Goal: Information Seeking & Learning: Learn about a topic

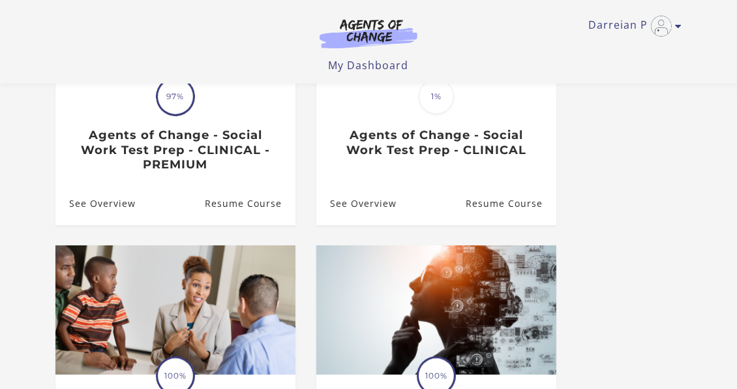
scroll to position [177, 0]
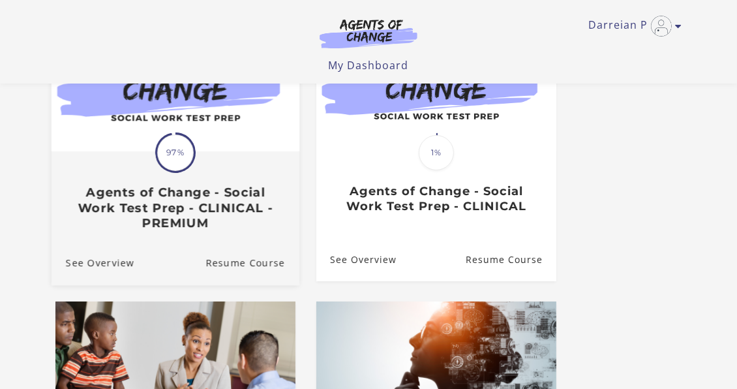
click at [247, 143] on img at bounding box center [176, 85] width 248 height 134
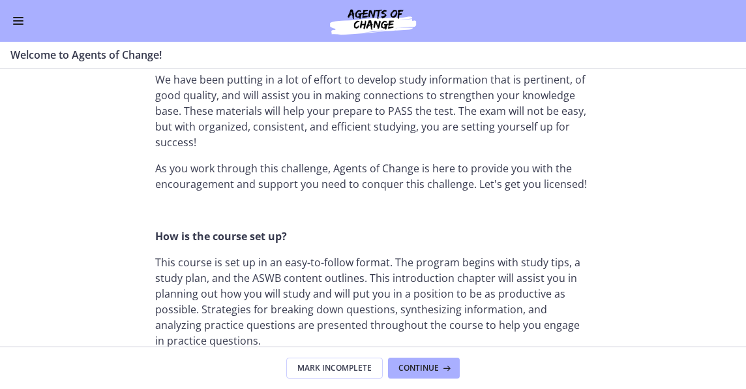
scroll to position [533, 0]
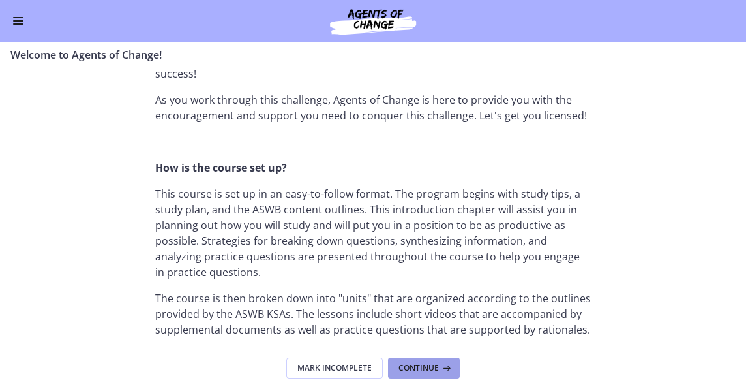
click at [419, 367] on span "Continue" at bounding box center [418, 368] width 40 height 10
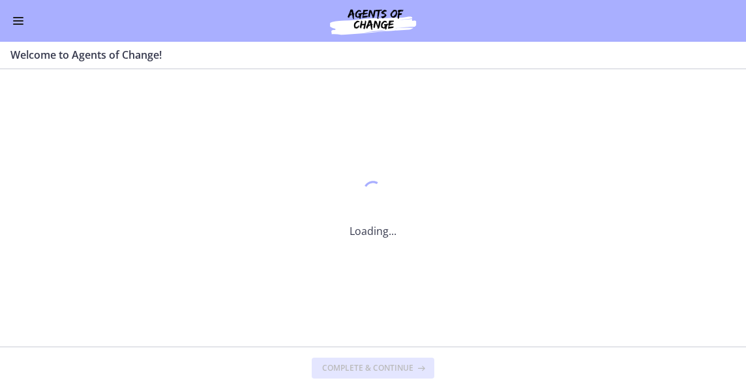
scroll to position [0, 0]
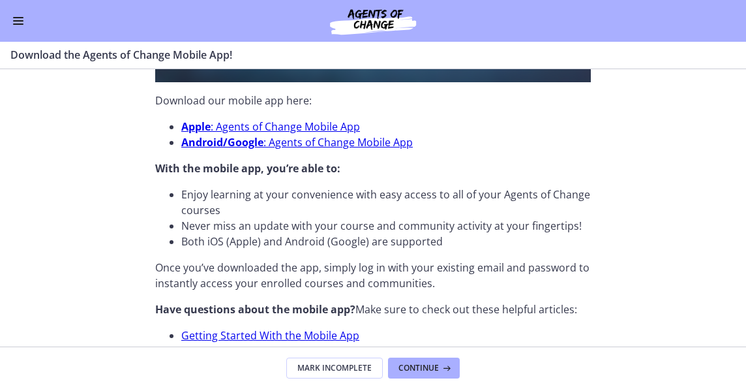
scroll to position [521, 0]
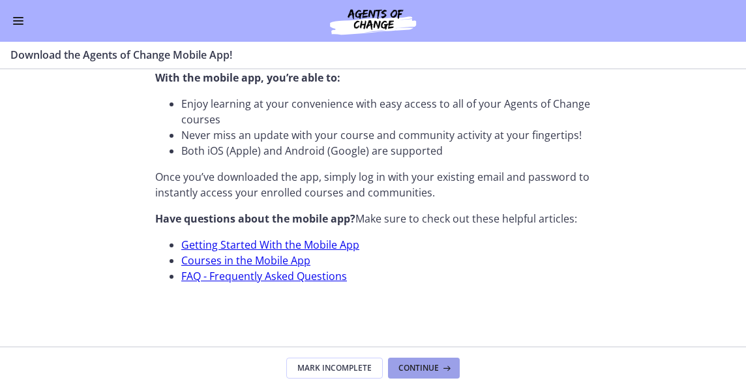
click at [422, 368] on span "Continue" at bounding box center [418, 368] width 40 height 10
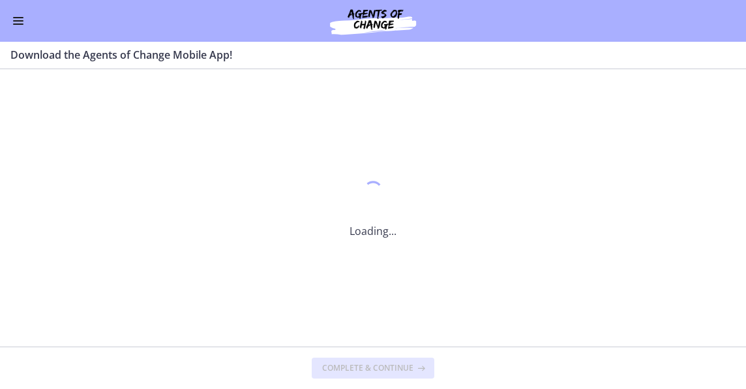
scroll to position [0, 0]
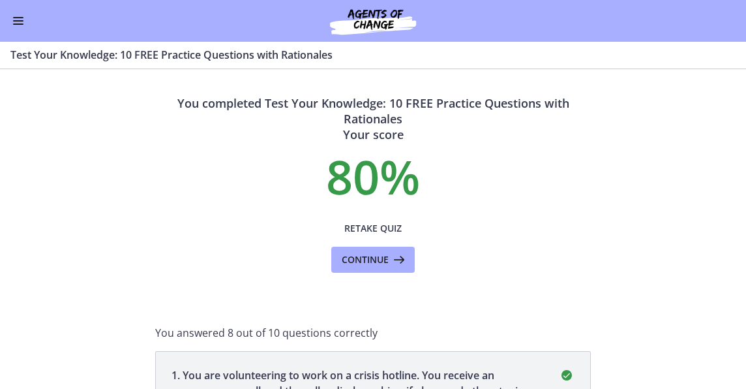
click at [20, 18] on button "Enable menu" at bounding box center [18, 21] width 16 height 16
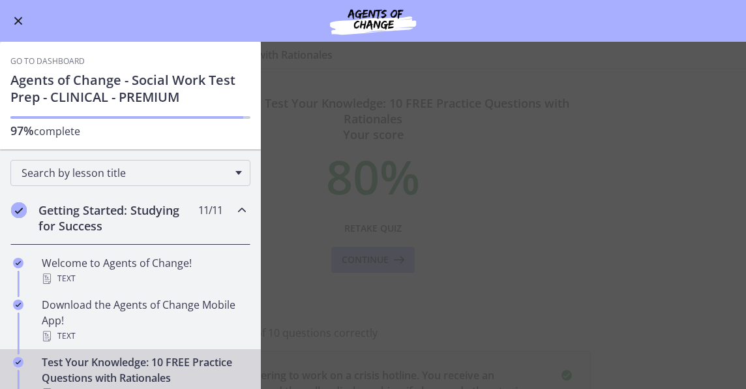
click at [57, 218] on h2 "Getting Started: Studying for Success" at bounding box center [117, 217] width 159 height 31
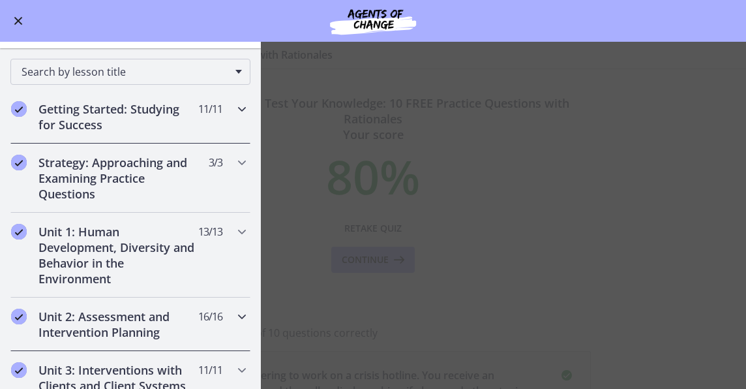
scroll to position [296, 0]
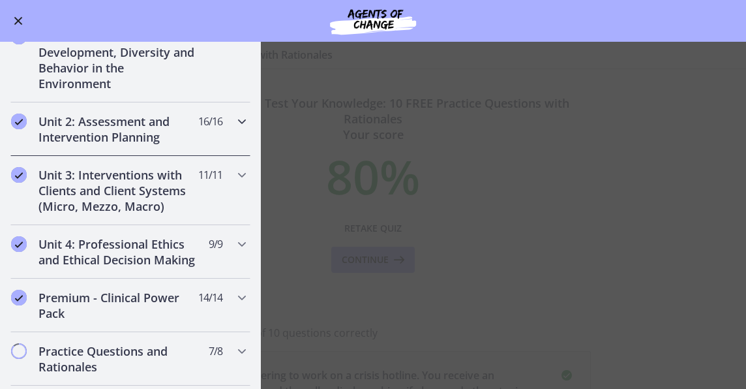
click at [127, 127] on h2 "Unit 2: Assessment and Intervention Planning" at bounding box center [117, 128] width 159 height 31
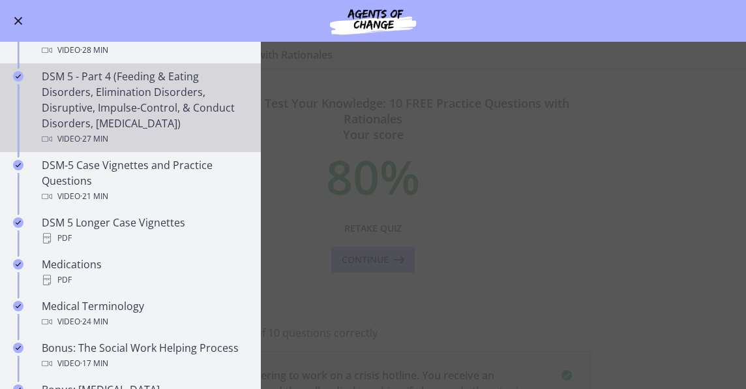
scroll to position [711, 0]
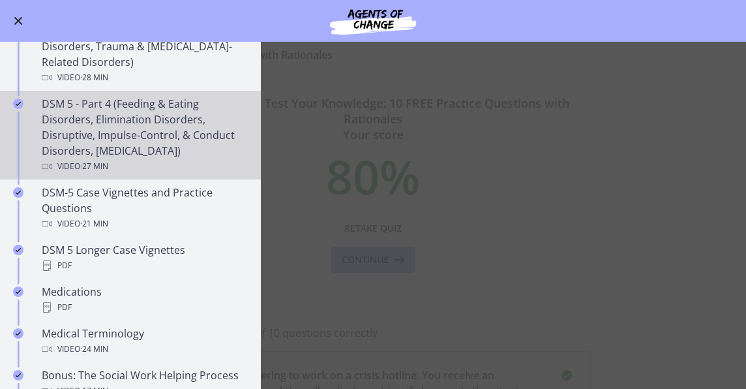
click at [147, 142] on div "DSM 5 - Part 4 (Feeding & Eating Disorders, Elimination Disorders, Disruptive, …" at bounding box center [143, 135] width 203 height 78
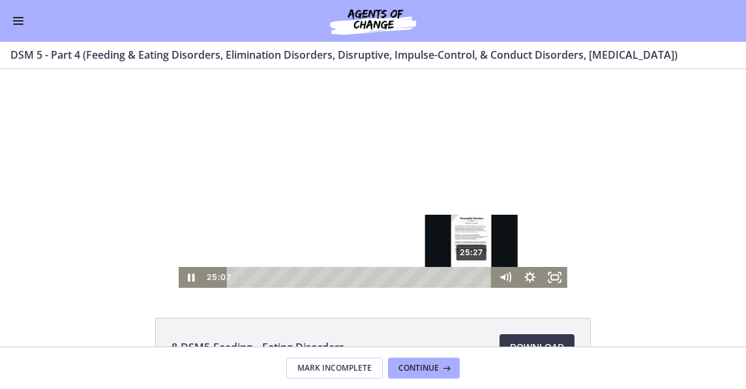
click at [469, 280] on div "25:27" at bounding box center [361, 277] width 250 height 21
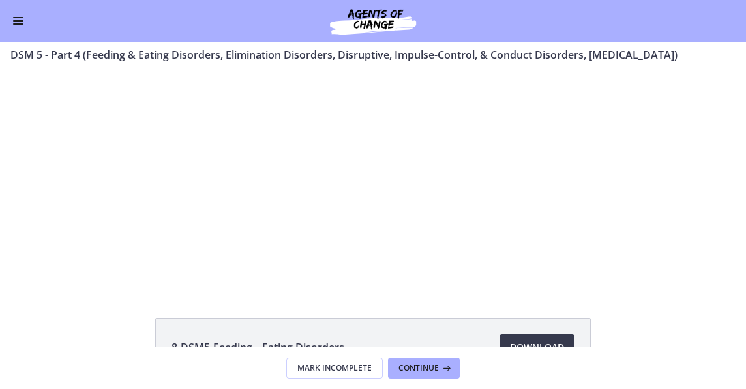
click at [17, 16] on button "Enable menu" at bounding box center [18, 21] width 16 height 16
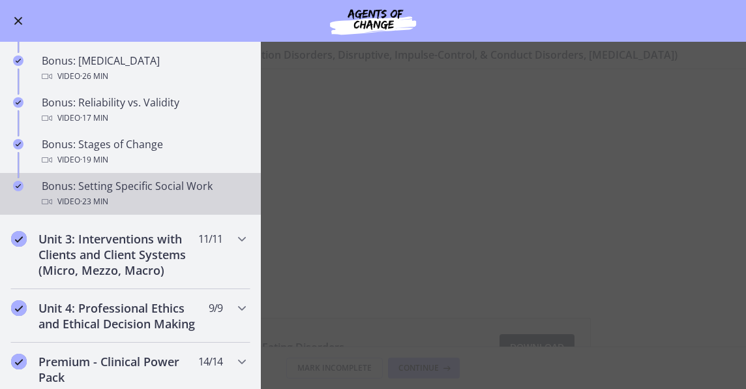
scroll to position [1008, 0]
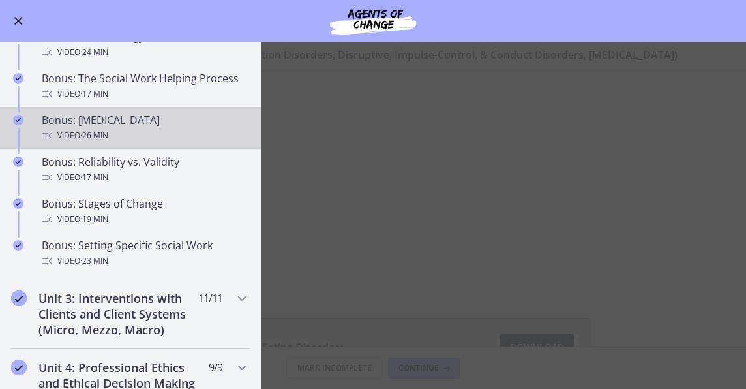
click at [92, 130] on div "Bonus: Personality Disorders Video · 26 min" at bounding box center [143, 127] width 203 height 31
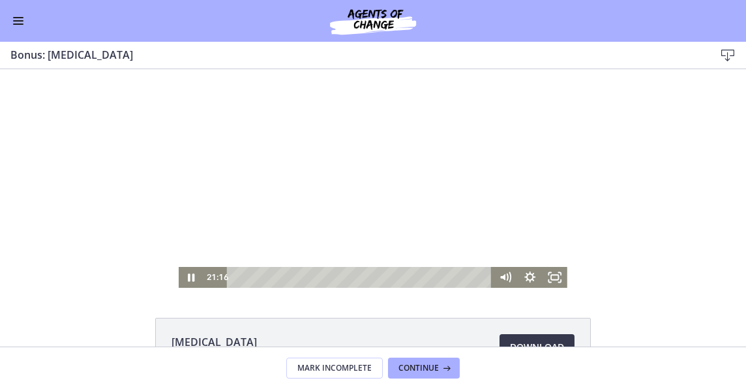
click at [323, 204] on div at bounding box center [373, 178] width 389 height 218
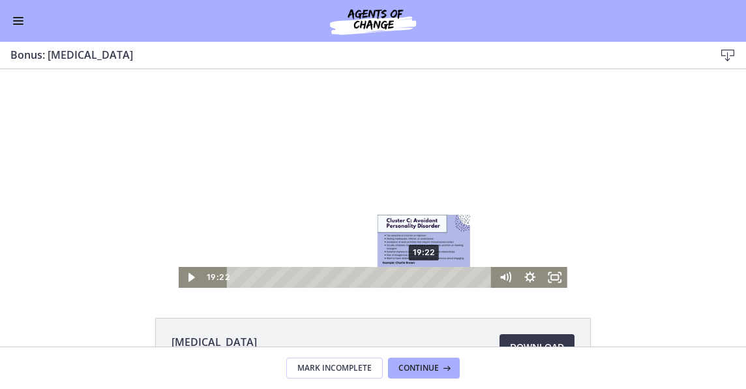
click at [421, 280] on div "19:22" at bounding box center [361, 277] width 250 height 21
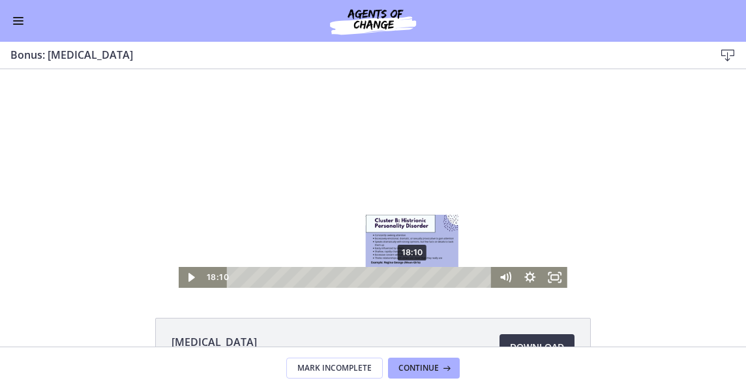
click at [409, 280] on div "18:10" at bounding box center [361, 277] width 250 height 21
click at [402, 280] on div "17:26" at bounding box center [361, 277] width 250 height 21
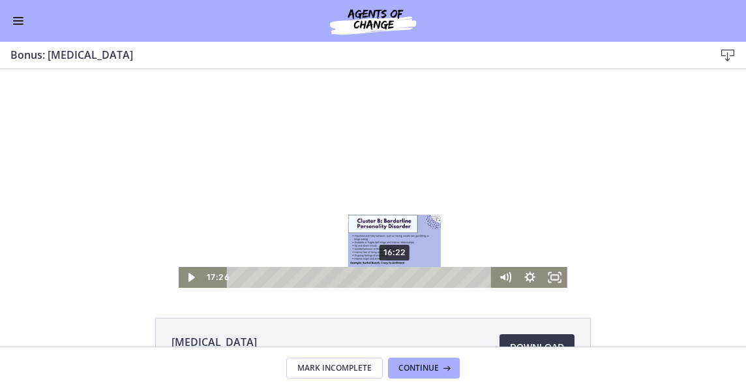
click at [391, 279] on div "16:22" at bounding box center [361, 277] width 250 height 21
click at [386, 279] on div "15:50" at bounding box center [361, 277] width 250 height 21
click at [382, 279] on div "15:26" at bounding box center [361, 277] width 250 height 21
click at [380, 279] on div "Playbar" at bounding box center [383, 277] width 7 height 7
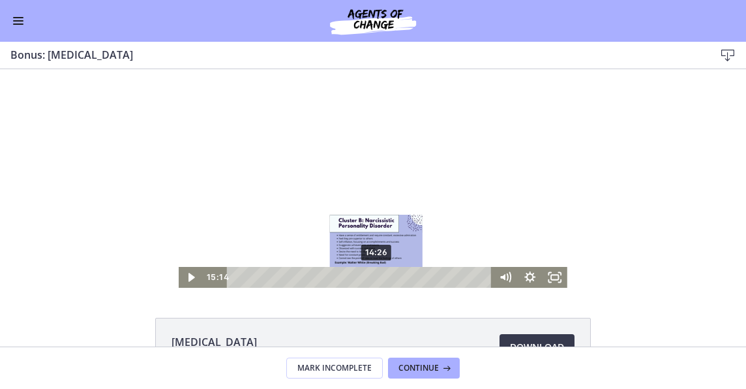
click at [372, 279] on div "14:26" at bounding box center [361, 277] width 250 height 21
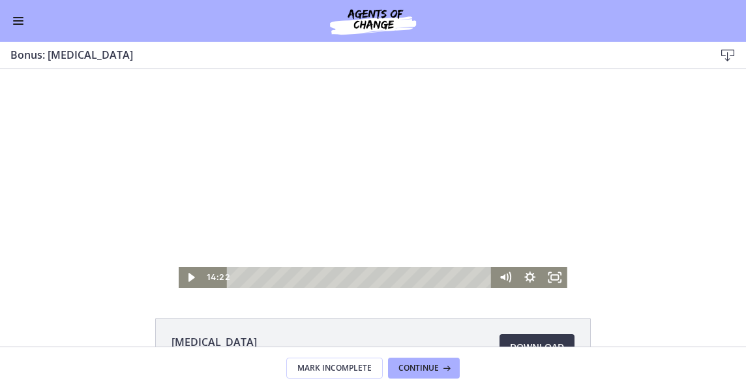
click at [423, 203] on div at bounding box center [373, 178] width 389 height 218
click at [335, 201] on div at bounding box center [373, 178] width 389 height 218
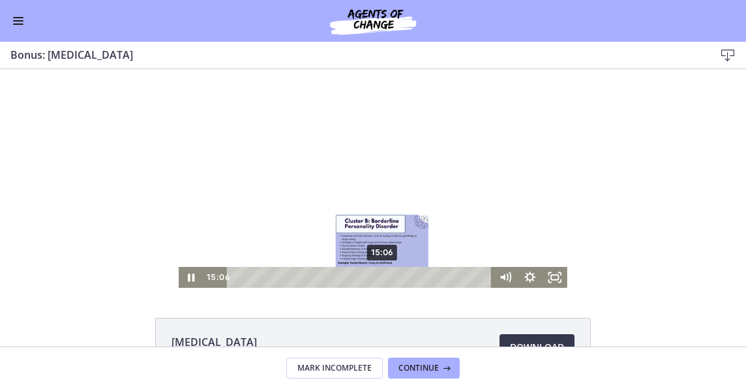
click at [379, 278] on div "15:06" at bounding box center [361, 277] width 250 height 21
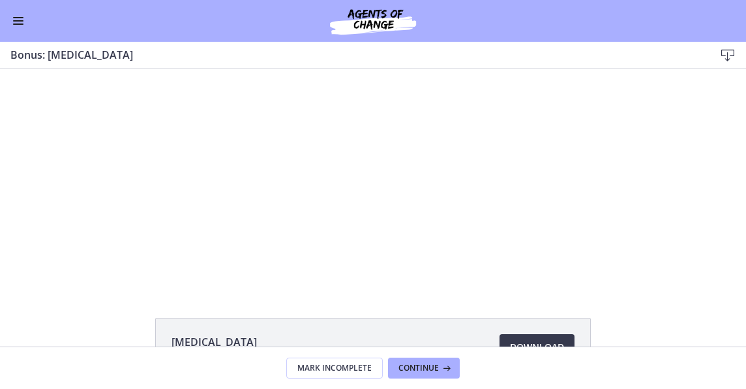
click at [257, 218] on div at bounding box center [373, 178] width 389 height 218
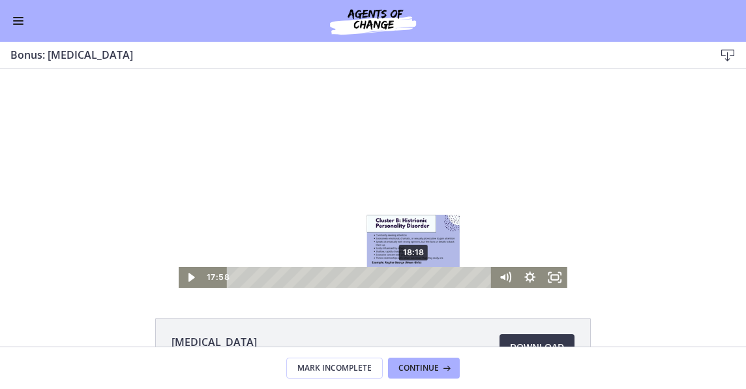
click at [410, 280] on div "18:18" at bounding box center [361, 277] width 250 height 21
click at [415, 280] on div "18:46" at bounding box center [361, 277] width 250 height 21
click at [413, 278] on div "Playbar" at bounding box center [416, 277] width 7 height 7
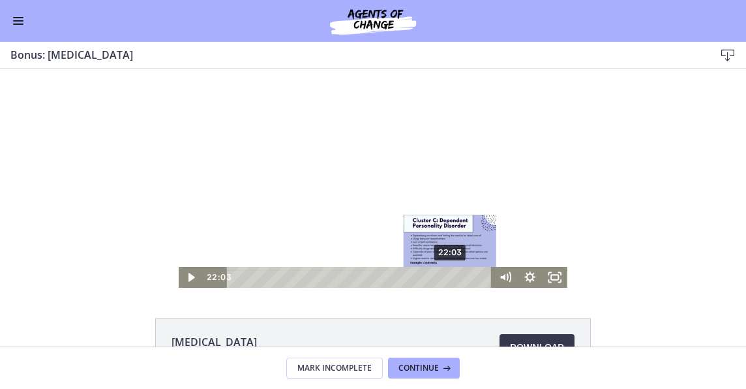
click at [447, 278] on div "22:03" at bounding box center [361, 277] width 250 height 21
click at [454, 278] on div "22:43" at bounding box center [361, 277] width 250 height 21
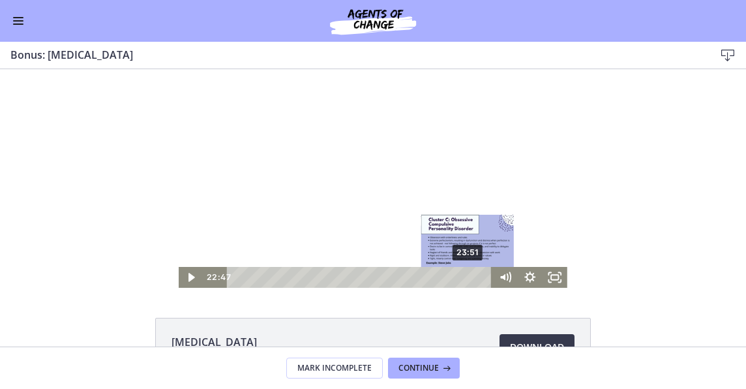
click at [464, 278] on div "23:51" at bounding box center [361, 277] width 250 height 21
click at [470, 278] on div "24:23" at bounding box center [361, 277] width 250 height 21
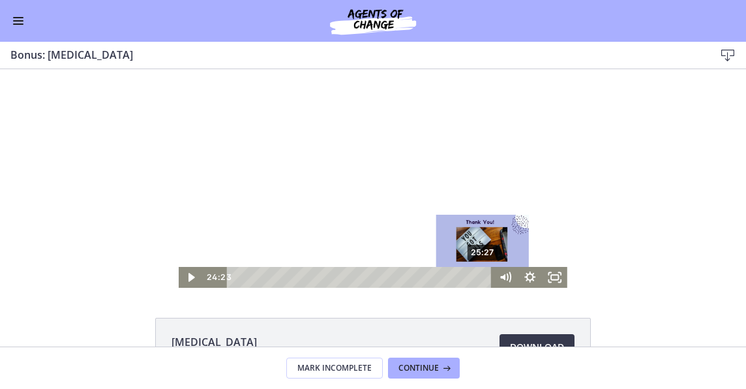
click at [483, 278] on div "25:27" at bounding box center [361, 277] width 250 height 21
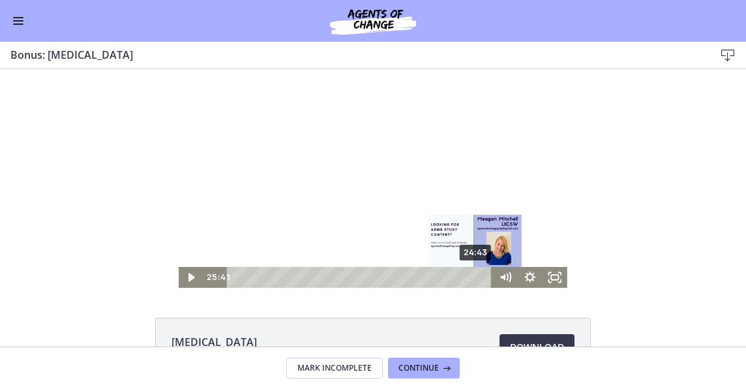
click at [473, 278] on div "24:43" at bounding box center [361, 277] width 250 height 21
click at [471, 278] on div "Playbar" at bounding box center [473, 277] width 7 height 7
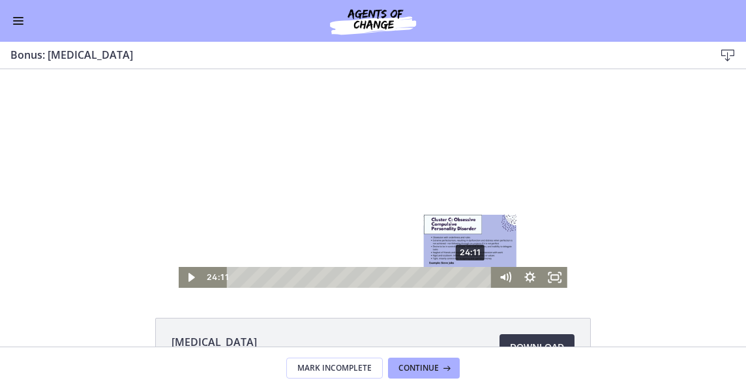
click at [468, 278] on div "Playbar" at bounding box center [470, 277] width 7 height 7
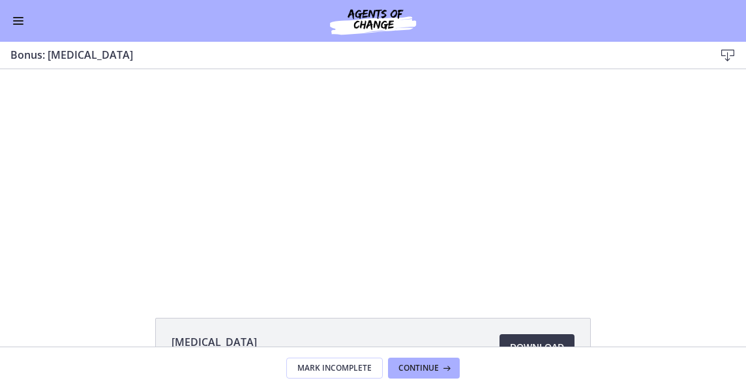
click at [25, 25] on button "Enable menu" at bounding box center [18, 21] width 16 height 16
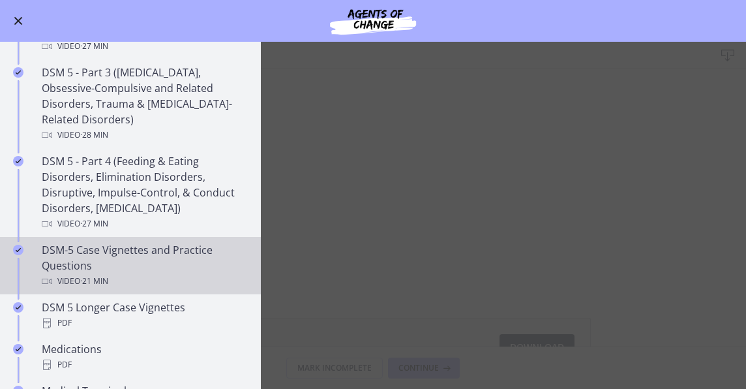
scroll to position [652, 0]
click at [142, 248] on div "DSM-5 Case Vignettes and Practice Questions Video · 21 min" at bounding box center [143, 266] width 203 height 47
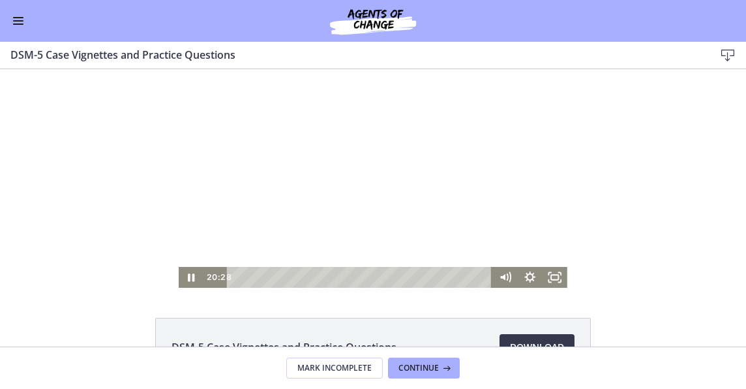
click at [236, 279] on div "Playbar" at bounding box center [361, 277] width 250 height 21
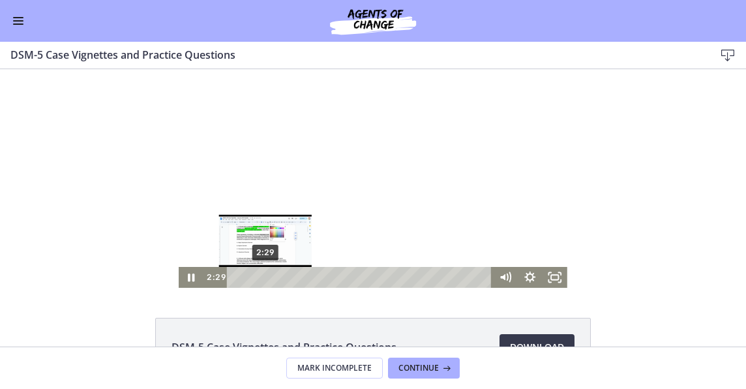
click at [261, 277] on div "2:29" at bounding box center [361, 277] width 250 height 21
click at [264, 277] on div "Playbar" at bounding box center [267, 277] width 7 height 7
click at [270, 277] on div "3:15" at bounding box center [361, 277] width 250 height 21
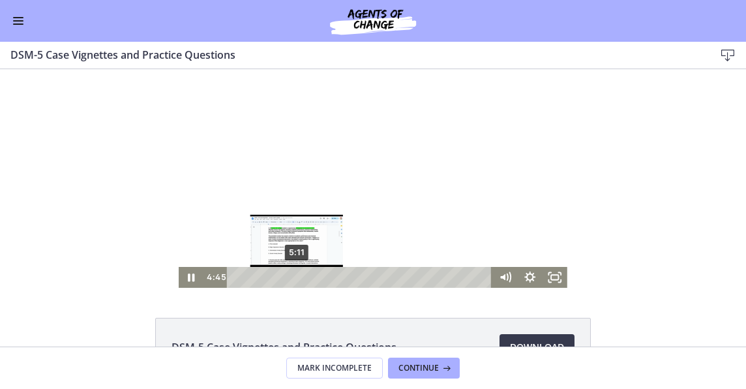
click at [293, 279] on div "5:11" at bounding box center [361, 277] width 250 height 21
click at [299, 279] on div "5:44" at bounding box center [361, 277] width 250 height 21
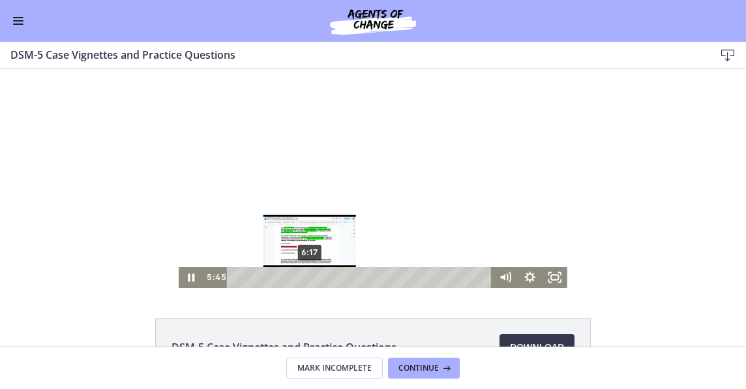
click at [306, 279] on div "6:17" at bounding box center [361, 277] width 250 height 21
click at [312, 278] on div "6:47" at bounding box center [361, 277] width 250 height 21
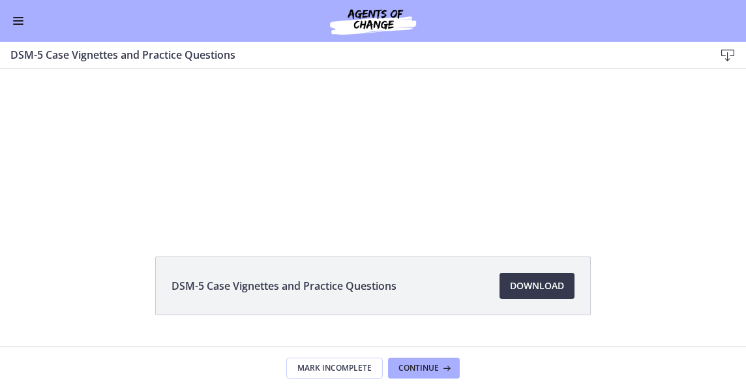
scroll to position [33, 0]
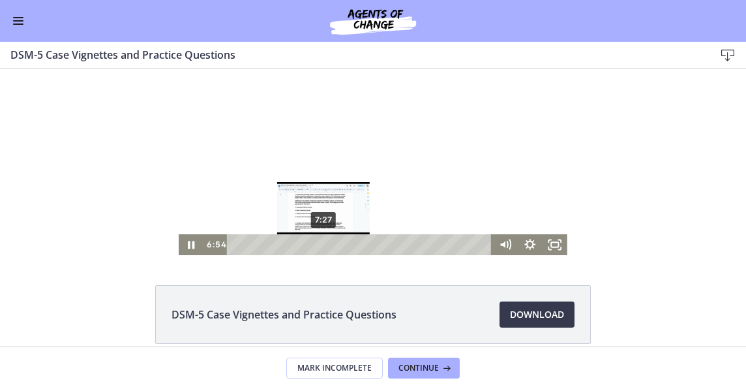
click at [320, 247] on div "7:27" at bounding box center [361, 244] width 250 height 21
click at [329, 243] on div "8:13" at bounding box center [361, 244] width 250 height 21
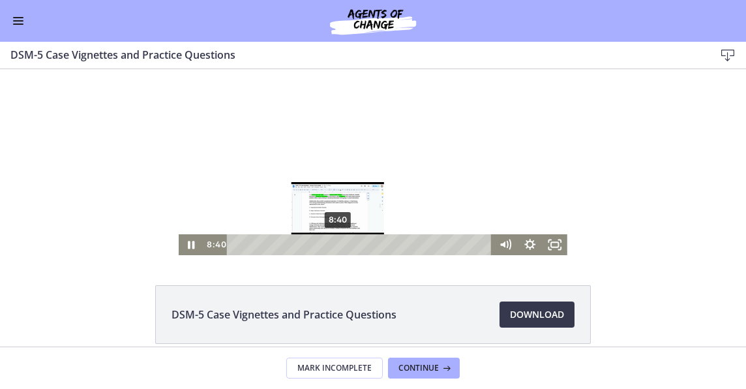
click at [334, 245] on div "8:40" at bounding box center [361, 244] width 250 height 21
click at [340, 245] on div "9:03" at bounding box center [361, 244] width 250 height 21
click at [343, 245] on div "9:26" at bounding box center [361, 244] width 250 height 21
click at [348, 245] on div "9:49" at bounding box center [361, 244] width 250 height 21
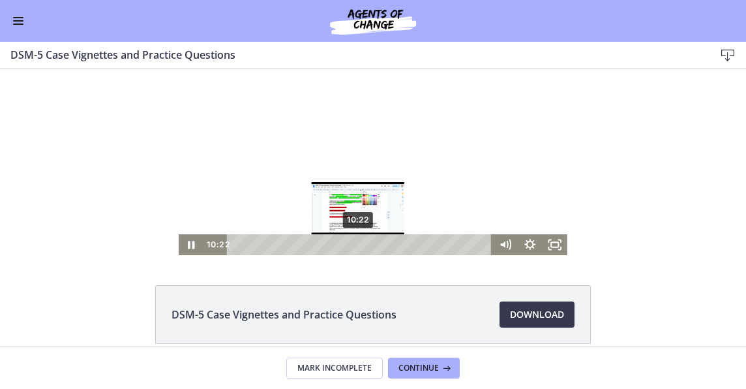
click at [354, 243] on div "10:22" at bounding box center [361, 244] width 250 height 21
click at [357, 243] on div "10:35" at bounding box center [361, 244] width 250 height 21
click at [360, 243] on div "10:52" at bounding box center [361, 244] width 250 height 21
click at [363, 243] on div "11:08" at bounding box center [361, 244] width 250 height 21
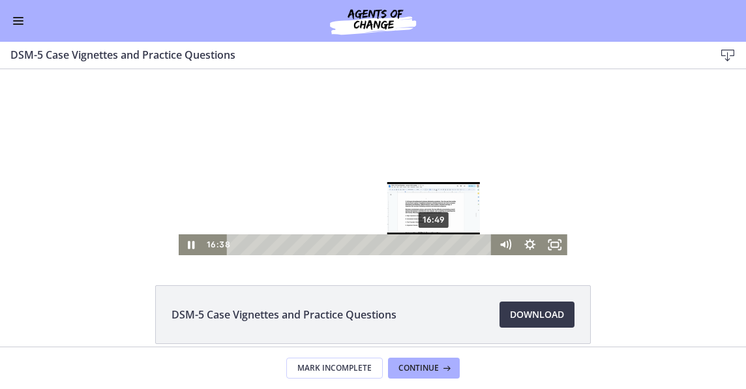
click at [431, 243] on div "16:49" at bounding box center [361, 244] width 250 height 21
click at [433, 243] on div "Playbar" at bounding box center [435, 244] width 7 height 7
click at [436, 244] on div "17:19" at bounding box center [361, 244] width 250 height 21
click at [438, 244] on div "17:29" at bounding box center [361, 244] width 250 height 21
click at [442, 244] on div "17:45" at bounding box center [361, 244] width 250 height 21
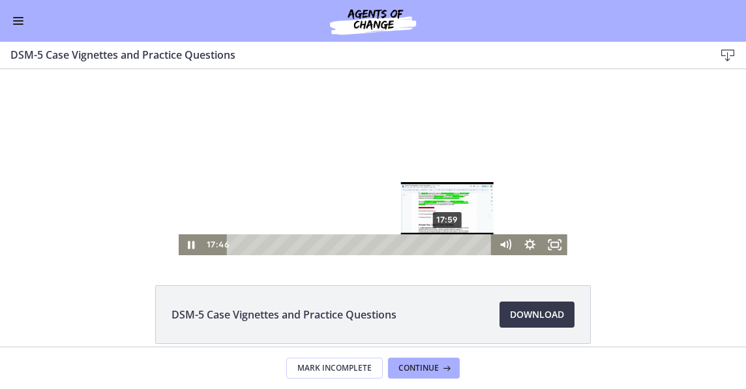
click at [444, 244] on div "17:59" at bounding box center [361, 244] width 250 height 21
click at [445, 244] on div "Playbar" at bounding box center [448, 244] width 7 height 7
click at [453, 245] on div "18:45" at bounding box center [361, 244] width 250 height 21
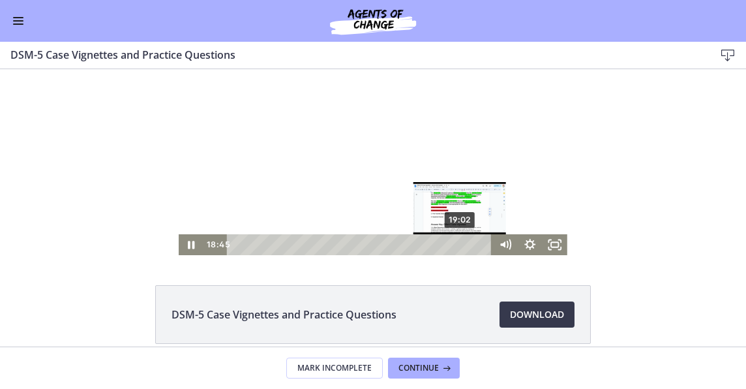
click at [457, 244] on div "19:02" at bounding box center [361, 244] width 250 height 21
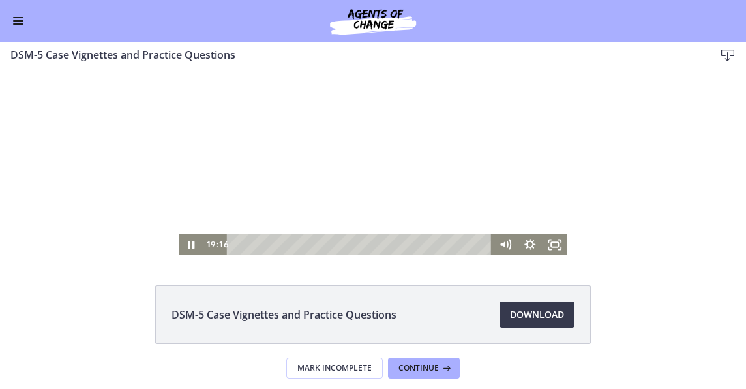
click at [23, 18] on button "Enable menu" at bounding box center [18, 21] width 16 height 16
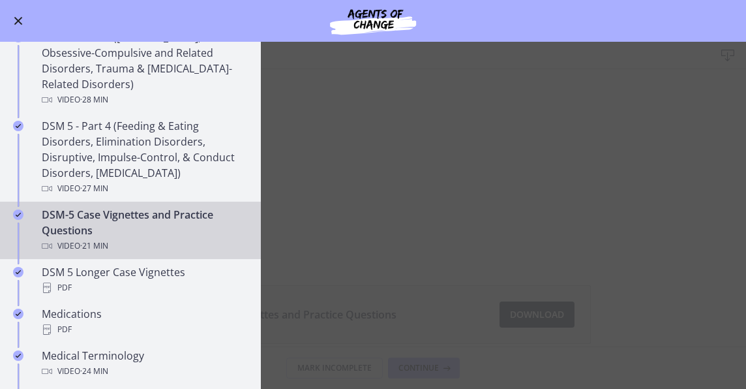
scroll to position [711, 0]
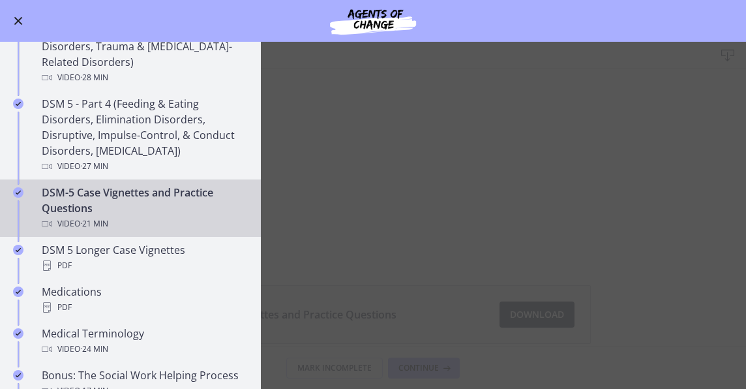
click at [97, 200] on div "DSM-5 Case Vignettes and Practice Questions Video · 21 min" at bounding box center [143, 208] width 203 height 47
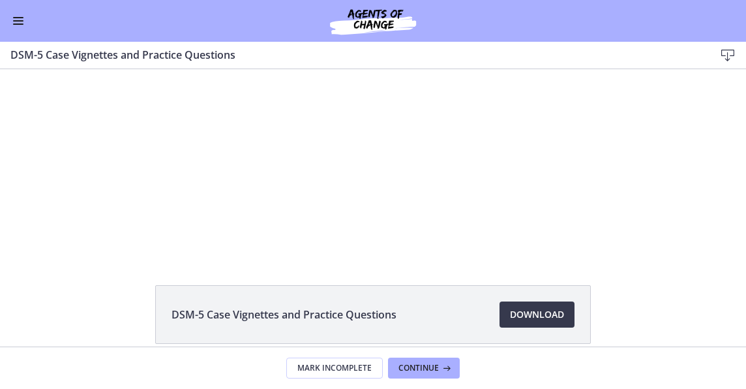
click at [23, 25] on button "Enable menu" at bounding box center [18, 21] width 16 height 16
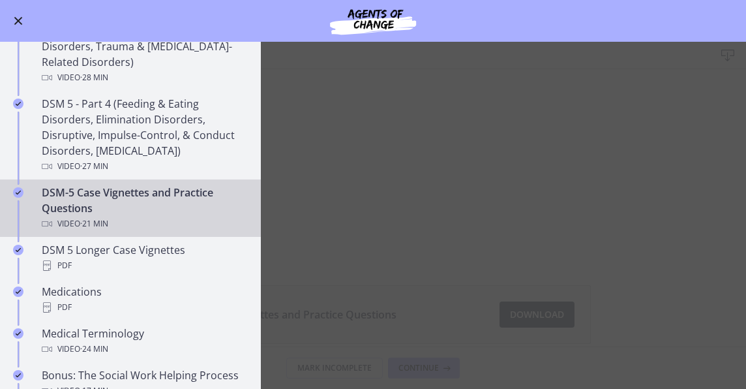
click at [117, 202] on div "DSM-5 Case Vignettes and Practice Questions Video · 21 min" at bounding box center [143, 208] width 203 height 47
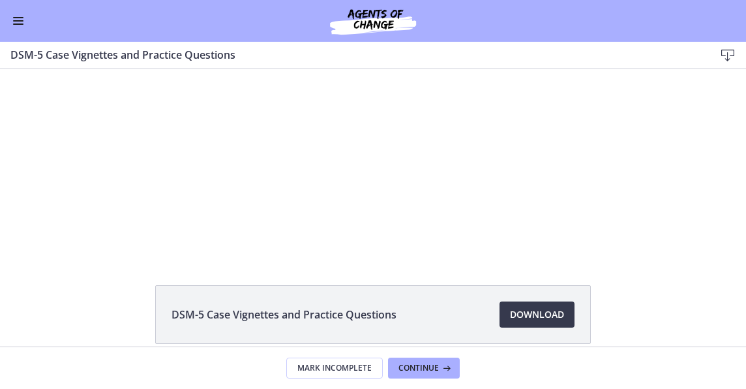
click at [19, 22] on button "Enable menu" at bounding box center [18, 21] width 16 height 16
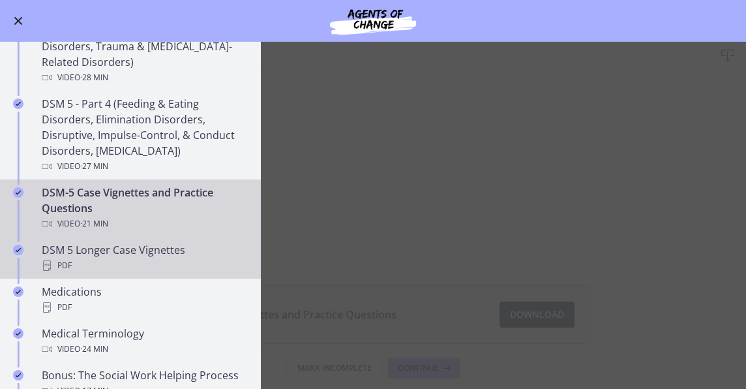
click at [140, 265] on div "PDF" at bounding box center [143, 266] width 203 height 16
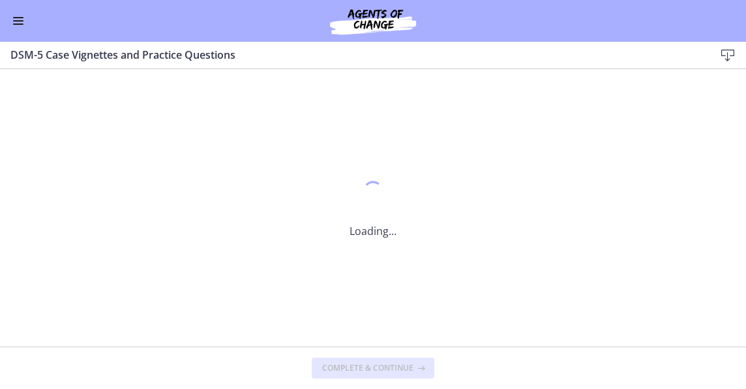
scroll to position [0, 0]
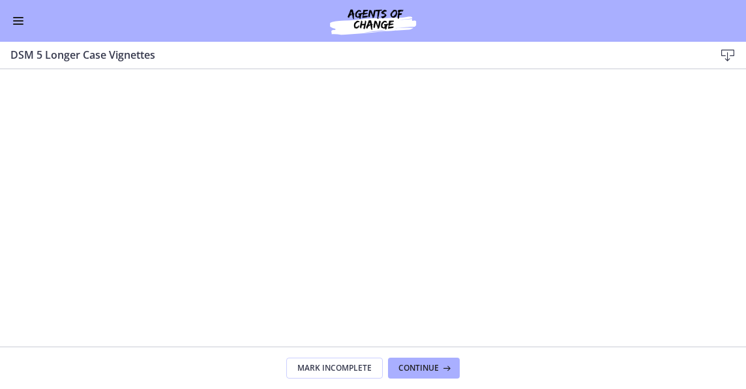
click at [21, 23] on span "Enable menu" at bounding box center [18, 23] width 10 height 1
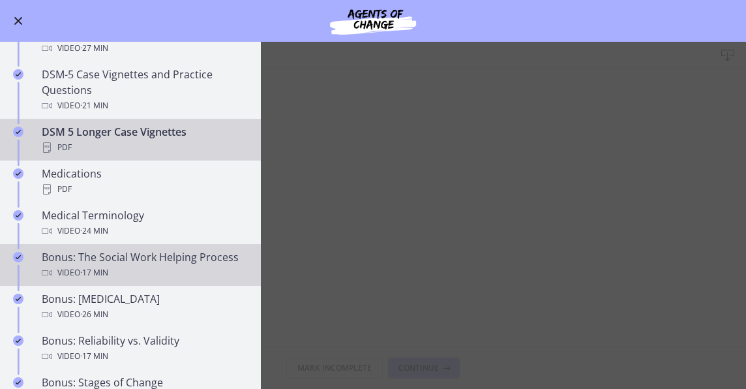
scroll to position [830, 0]
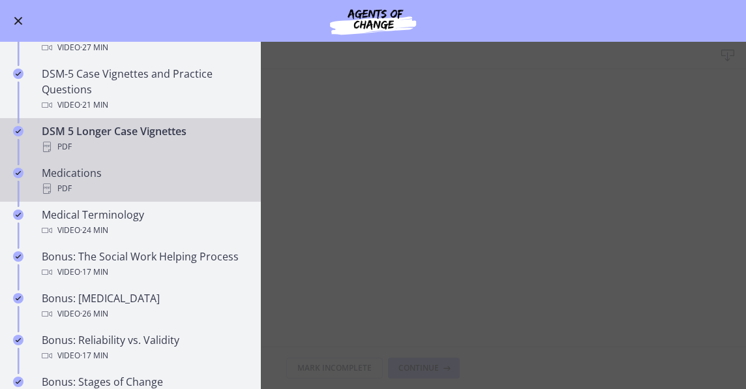
click at [111, 185] on div "PDF" at bounding box center [143, 189] width 203 height 16
